Goal: Information Seeking & Learning: Understand process/instructions

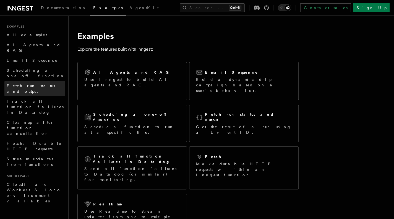
click at [22, 84] on span "Fetch run status and output" at bounding box center [31, 89] width 48 height 10
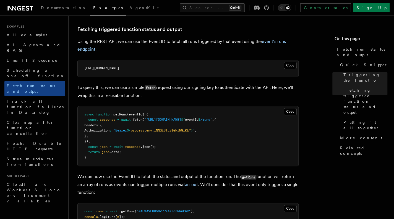
scroll to position [276, 0]
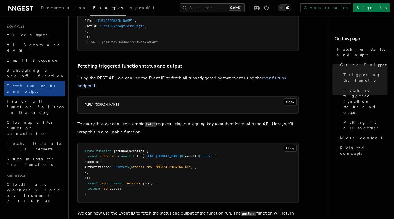
drag, startPoint x: 130, startPoint y: 104, endPoint x: 78, endPoint y: 103, distance: 51.5
click at [78, 103] on pre "[URL][DOMAIN_NAME]" at bounding box center [188, 105] width 221 height 17
copy span "[URL][DOMAIN_NAME]"
click at [119, 104] on span "[URL][DOMAIN_NAME]" at bounding box center [101, 105] width 35 height 4
click at [249, 188] on pre "async function getRuns (eventId) { const response = await fetch ( `[URL][DOMAIN…" at bounding box center [188, 173] width 221 height 60
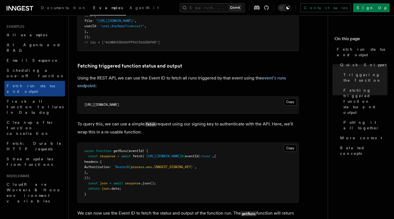
drag, startPoint x: 129, startPoint y: 103, endPoint x: 79, endPoint y: 106, distance: 50.2
click at [79, 106] on pre "[URL][DOMAIN_NAME]" at bounding box center [188, 105] width 221 height 17
copy span "[URL][DOMAIN_NAME]"
